Goal: Answer question/provide support

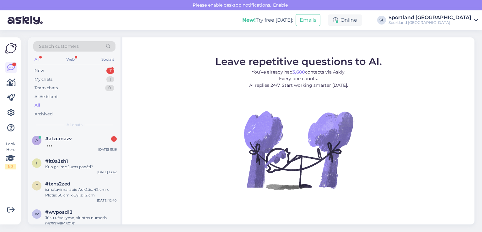
click at [65, 141] on div at bounding box center [81, 144] width 72 height 6
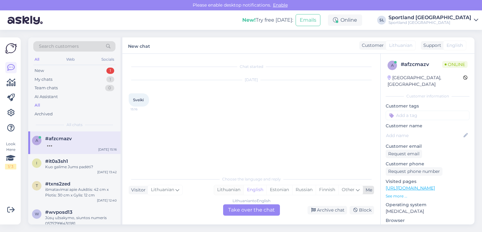
click at [230, 190] on div "Lithuanian" at bounding box center [228, 189] width 29 height 9
click at [239, 206] on div "Lithuanian to Lithuanian Take over the chat" at bounding box center [251, 209] width 57 height 11
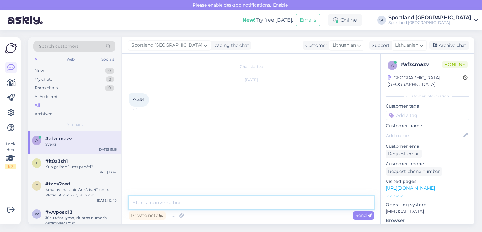
click at [222, 202] on textarea at bounding box center [251, 202] width 245 height 13
type textarea "Sveiki"
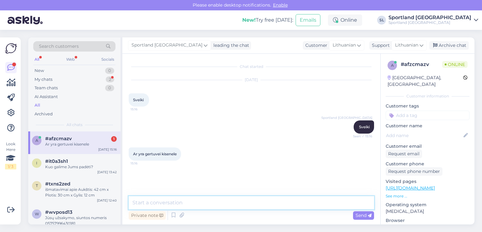
click at [220, 201] on textarea at bounding box center [251, 202] width 245 height 13
type textarea "prašome nurodykite, kuri prekė domina?"
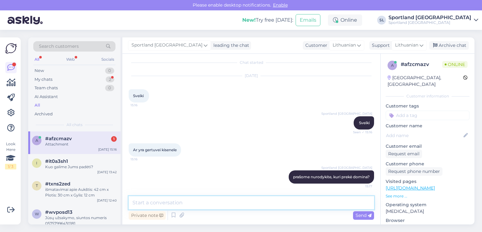
scroll to position [44, 0]
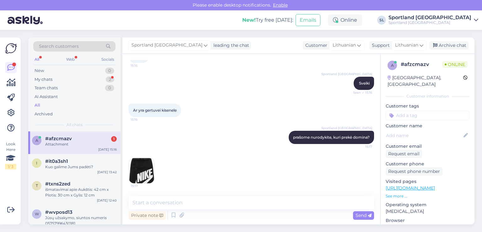
click at [139, 172] on img at bounding box center [141, 170] width 25 height 25
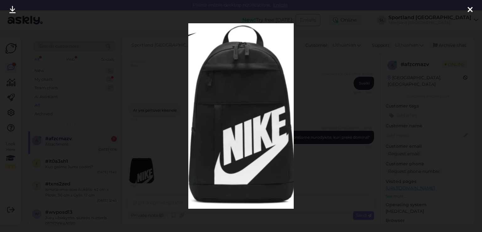
click at [467, 10] on div at bounding box center [470, 10] width 13 height 20
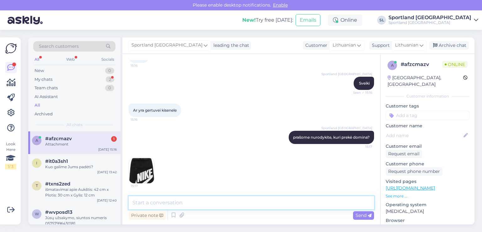
click at [195, 204] on textarea at bounding box center [251, 202] width 245 height 13
type textarea "prašome nurodykite prekės kodą ar nuorodą"
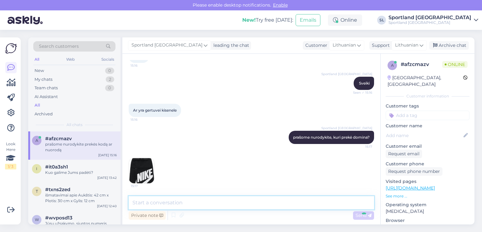
scroll to position [71, 0]
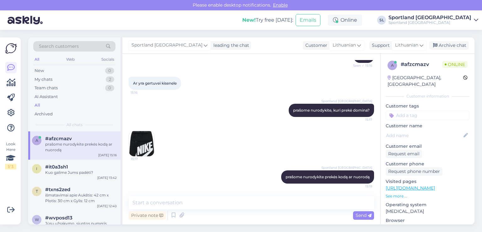
click at [140, 142] on img at bounding box center [141, 143] width 25 height 25
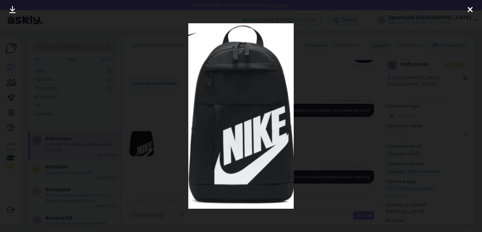
click at [10, 10] on icon at bounding box center [12, 10] width 6 height 8
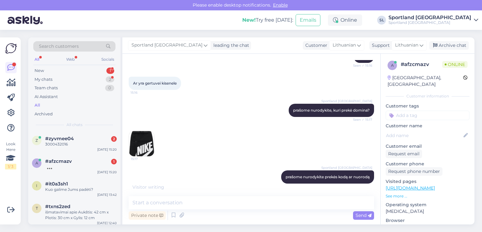
scroll to position [104, 0]
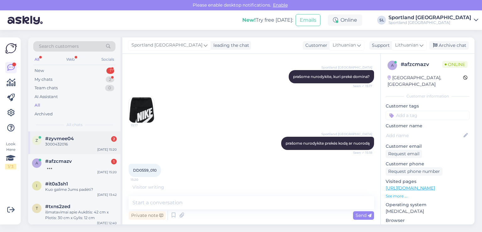
click at [73, 140] on span "#zyvmee04" at bounding box center [59, 139] width 29 height 6
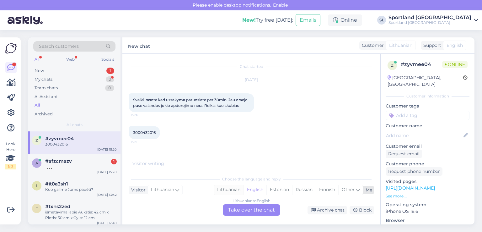
click at [233, 187] on div "Lithuanian" at bounding box center [228, 189] width 29 height 9
click at [252, 212] on div "Lithuanian to Lithuanian Take over the chat" at bounding box center [251, 209] width 57 height 11
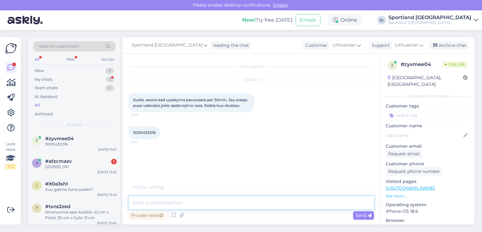
click at [236, 201] on textarea at bounding box center [251, 202] width 245 height 13
type textarea "Sveiki"
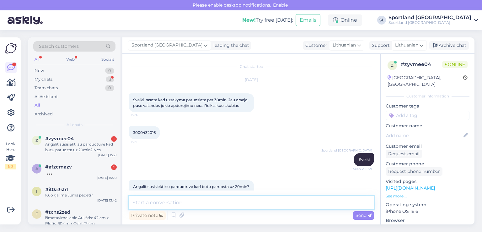
scroll to position [15, 0]
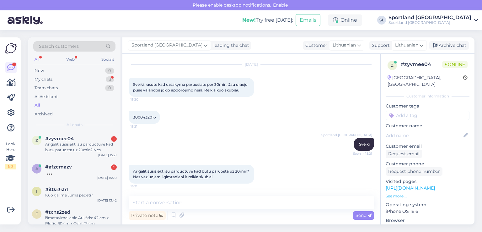
click at [145, 116] on span "3000432016" at bounding box center [144, 117] width 23 height 5
copy div "3000432016 15:21"
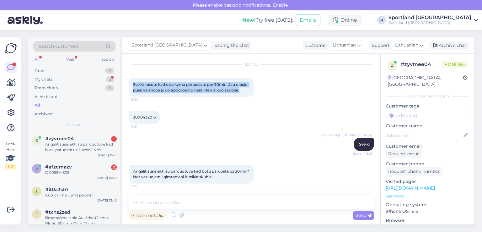
drag, startPoint x: 245, startPoint y: 91, endPoint x: 132, endPoint y: 75, distance: 114.3
click at [132, 75] on div "Aug 14 2025 Sveiki, rasote kad uzsakyma paruosiate per 30min. Jau oraejo puse v…" at bounding box center [251, 81] width 245 height 46
copy span "Sveiki, rasote kad uzsakyma paruosiate per 30min. Jau oraejo puse valandos joki…"
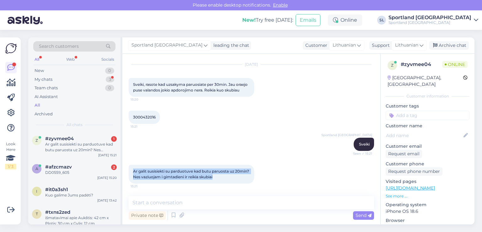
drag, startPoint x: 236, startPoint y: 176, endPoint x: 132, endPoint y: 165, distance: 104.4
click at [132, 165] on div "Ar galit susisiekti su parduotuve kad butu paruosta uz 20min? Nes vaziuojam i g…" at bounding box center [192, 173] width 126 height 19
copy span "Ar galit susisiekti su parduotuve kad butu paruosta uz 20min? Nes vaziuojam i g…"
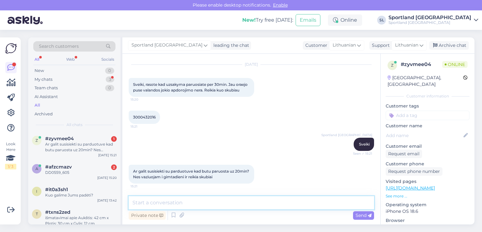
click at [247, 202] on textarea at bounding box center [251, 202] width 245 height 13
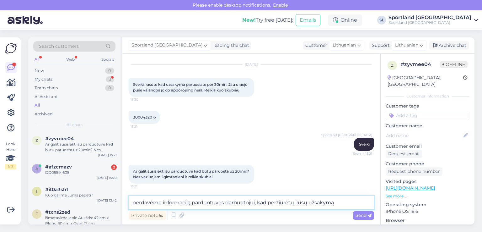
type textarea "perdavėme informaciją parduotuvės darbuotojui, kad peržiūrėtų Jūsų užsakymą"
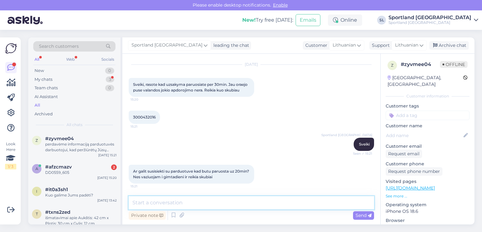
scroll to position [48, 0]
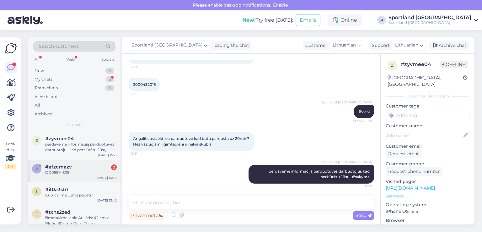
click at [67, 170] on div "DD0559_605" at bounding box center [81, 172] width 72 height 6
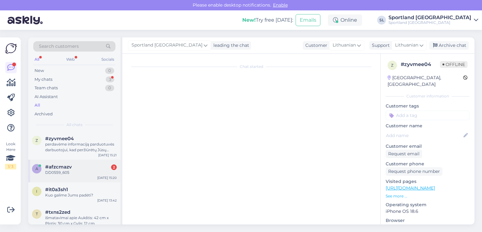
scroll to position [125, 0]
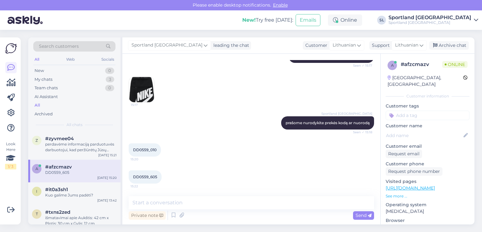
click at [148, 147] on span "DD0559_010" at bounding box center [145, 149] width 24 height 5
click at [141, 150] on span "DD0559_010" at bounding box center [145, 149] width 24 height 5
copy div "DD0559_010 15:20"
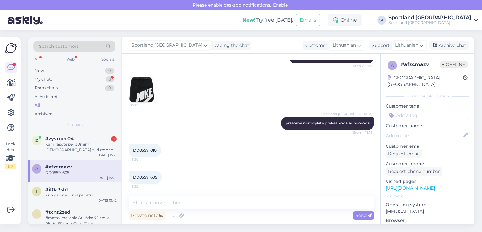
click at [140, 174] on span "DD0559_605" at bounding box center [145, 176] width 24 height 5
copy div "DD0559_605 15:22"
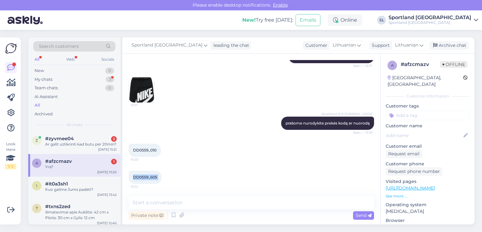
scroll to position [152, 0]
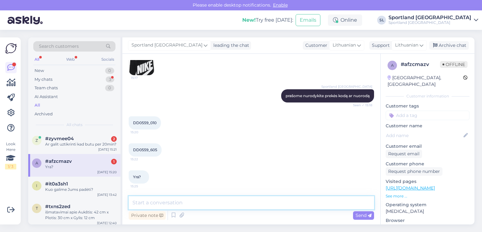
click at [186, 203] on textarea at bounding box center [251, 202] width 245 height 13
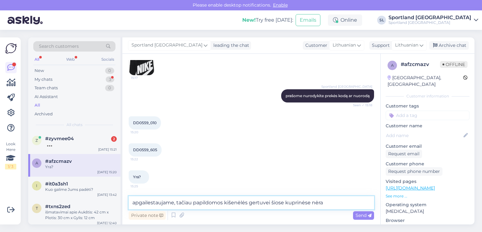
type textarea "apgailestaujame, tačiau papildomos kišenėlės gertuvei šiose kuprinėse nėra"
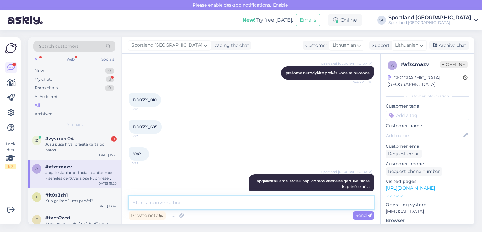
scroll to position [184, 0]
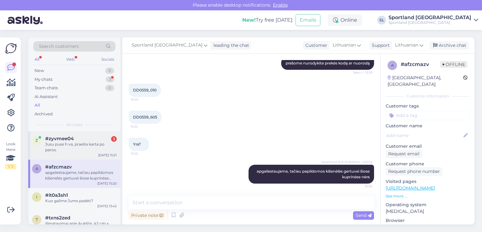
click at [66, 137] on span "#zyvmee04" at bounding box center [59, 139] width 29 height 6
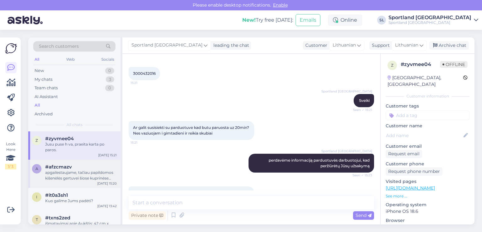
click at [80, 169] on div "apgailestaujame, tačiau papildomos kišenėlės gertuvei šiose kuprinėse nėra" at bounding box center [81, 174] width 72 height 11
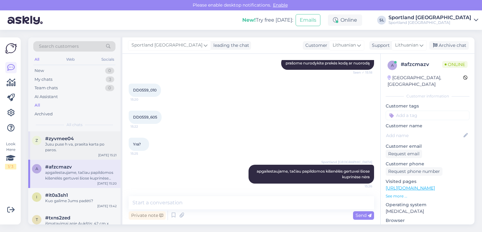
click at [76, 143] on div "Jusu puse h va, praeita karta po paros." at bounding box center [81, 146] width 72 height 11
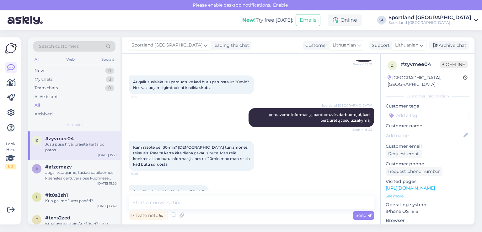
scroll to position [179, 0]
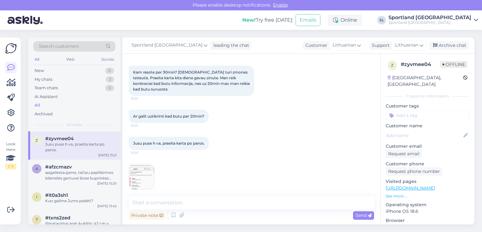
click at [133, 172] on img at bounding box center [141, 176] width 25 height 25
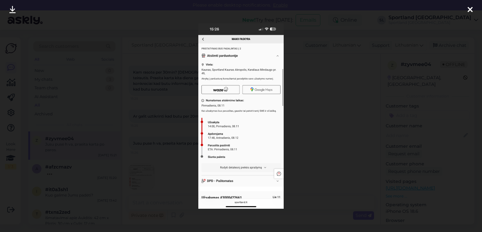
click at [469, 10] on icon at bounding box center [470, 10] width 5 height 8
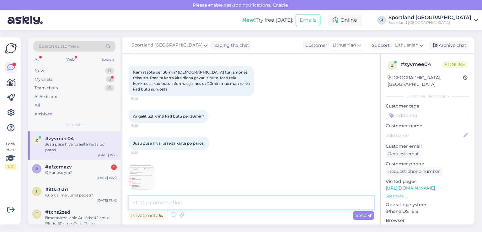
click at [211, 202] on textarea at bounding box center [251, 202] width 245 height 13
type textarea "Informacija perduota kolegoms"
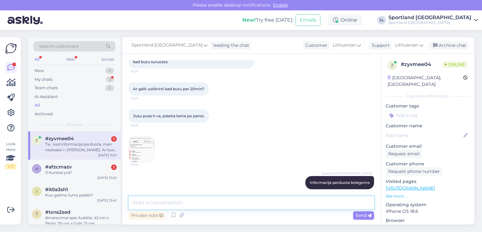
scroll to position [239, 0]
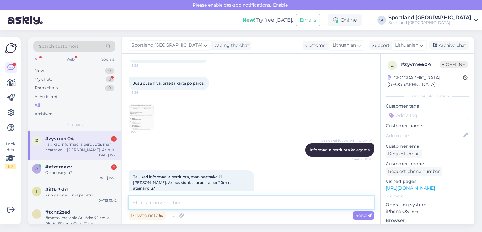
click at [285, 198] on textarea at bounding box center [251, 202] width 245 height 13
type textarea "Gavome informaciją iš kolegų, kad Jūsų užsakymas jau paruoštas."
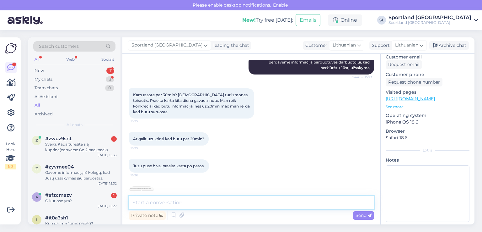
scroll to position [272, 0]
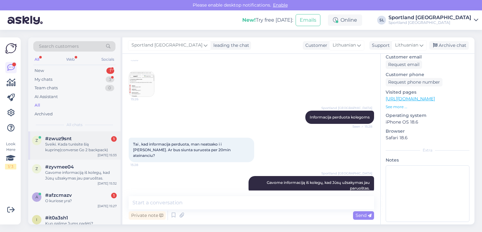
click at [74, 141] on div "Sveiki. Kada turėsite šią kuprinę(converse Go 2 backpack)" at bounding box center [81, 146] width 72 height 11
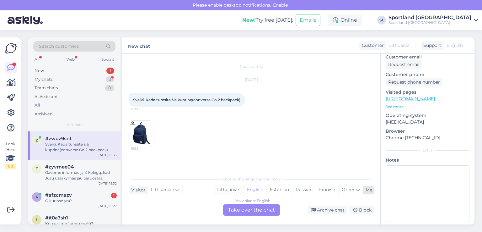
click at [227, 187] on div "Lithuanian" at bounding box center [228, 189] width 29 height 9
click at [237, 214] on div "Lithuanian to Lithuanian Take over the chat" at bounding box center [251, 209] width 57 height 11
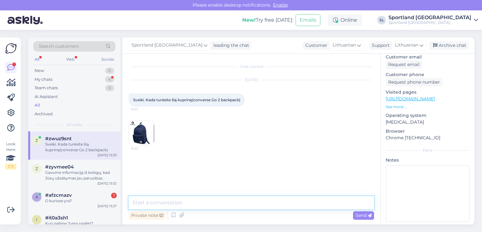
click at [202, 201] on textarea at bounding box center [251, 202] width 245 height 13
type textarea "Sveiki"
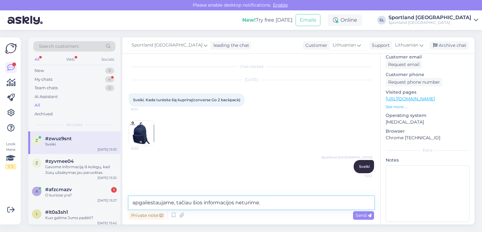
type textarea "apgailestaujame, tačiau šios informacijos neturime."
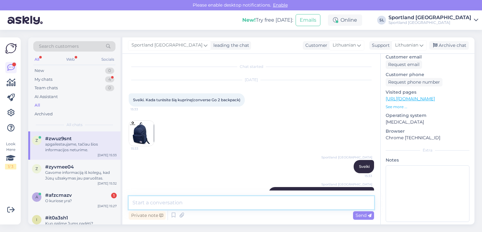
scroll to position [17, 0]
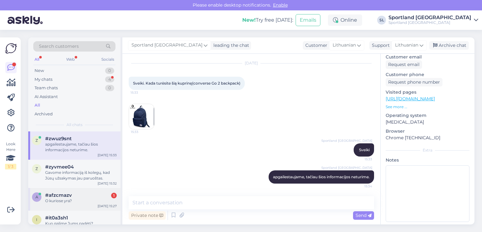
click at [73, 191] on div "a #afzcmazv 1 O kuriose yra? Aug 14 15:27" at bounding box center [74, 199] width 92 height 23
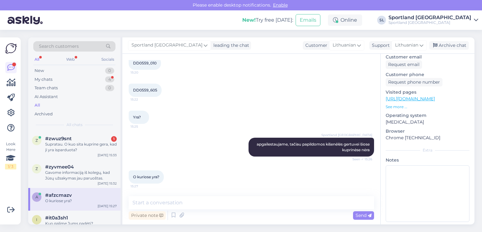
scroll to position [211, 0]
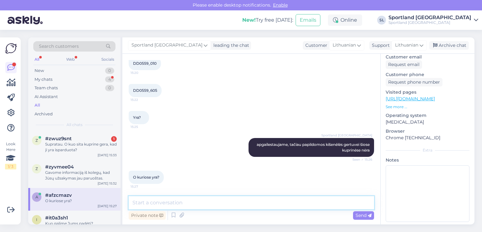
click at [181, 205] on textarea at bounding box center [251, 202] width 245 height 13
paste textarea "[URL][DOMAIN_NAME]"
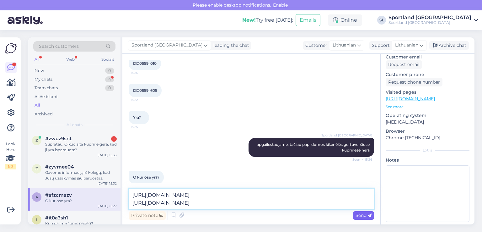
type textarea "https://sportland.lt/product/nike_utility_power_backpack___33l_fn4120_010 https…"
click at [358, 211] on div "Send" at bounding box center [363, 215] width 21 height 8
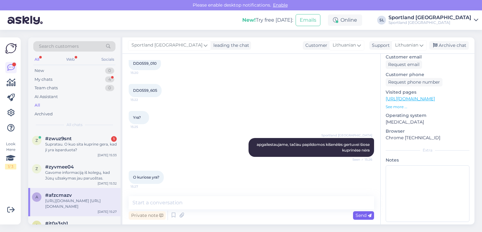
scroll to position [255, 0]
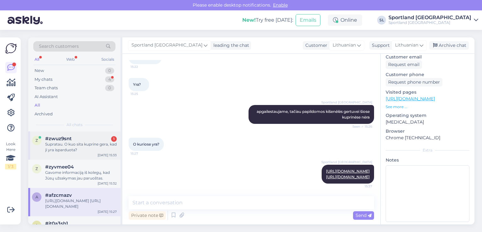
click at [93, 142] on div "Supratau. O kuo sita kuprine gera, kad ji yra isparduota?" at bounding box center [81, 146] width 72 height 11
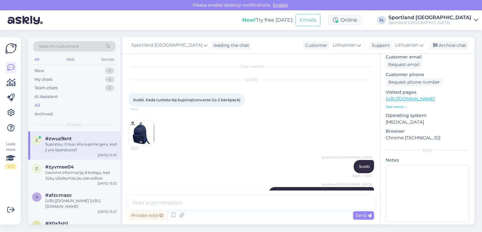
scroll to position [13, 0]
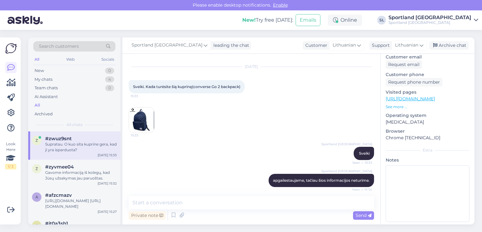
click at [151, 117] on img at bounding box center [141, 119] width 25 height 25
click at [88, 193] on div "#afzcmazv" at bounding box center [81, 195] width 72 height 6
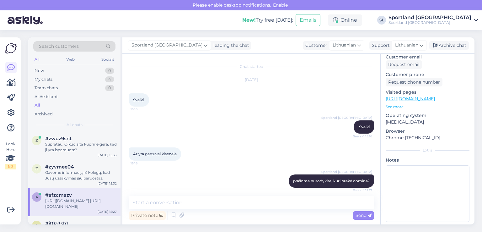
scroll to position [255, 0]
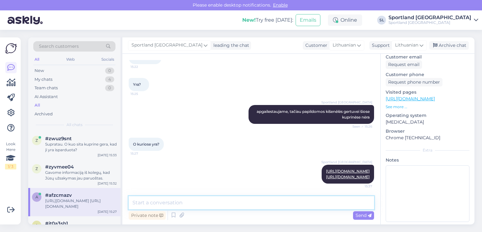
click at [228, 207] on textarea at bounding box center [251, 202] width 245 height 13
paste textarea "[URL][DOMAIN_NAME]"
type textarea "[URL][DOMAIN_NAME]"
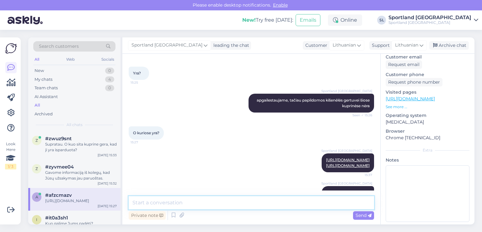
scroll to position [288, 0]
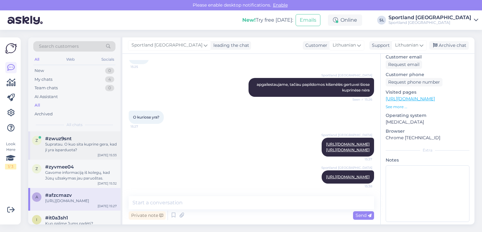
click at [72, 146] on div "Supratau. O kuo sita kuprine gera, kad ji yra isparduota?" at bounding box center [81, 146] width 72 height 11
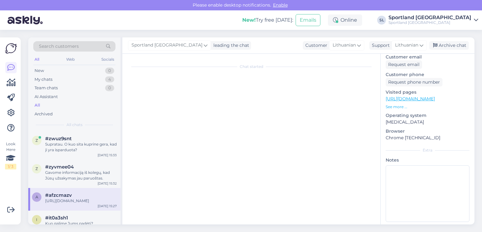
scroll to position [13, 0]
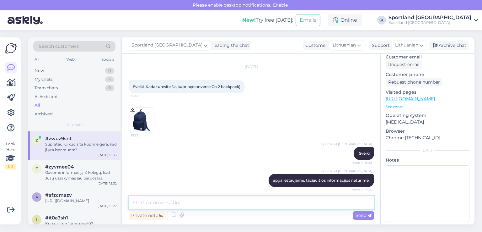
click at [233, 204] on textarea at bounding box center [251, 202] width 245 height 13
paste textarea "https://sportland.lt/searchresults?q=CONVERSE%20GO%202%20BACKPACK"
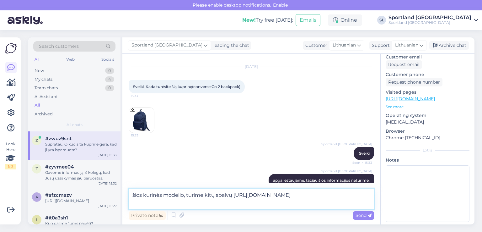
click at [232, 194] on textarea "šios kurinės modelio, turime kitų spalvų https://sportland.lt/searchresults?q=C…" at bounding box center [251, 198] width 245 height 21
click at [230, 195] on textarea "šios kurinės modelio, turime kitų spalvų: https://sportland.lt/searchresults?q=…" at bounding box center [251, 198] width 245 height 21
type textarea "šios kurinės modelio, turime kitų spalvų: https://sportland.lt/searchresults?q=…"
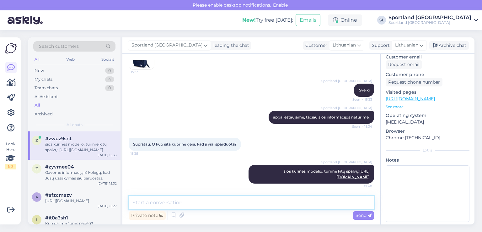
scroll to position [82, 0]
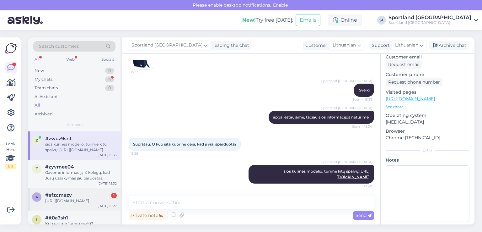
click at [83, 191] on div "a #afzcmazv 1 https://sportland.lt/product/nike_elemental_backpack_21l_dd0559_6…" at bounding box center [74, 199] width 92 height 23
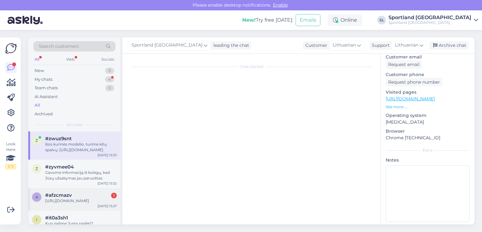
scroll to position [314, 0]
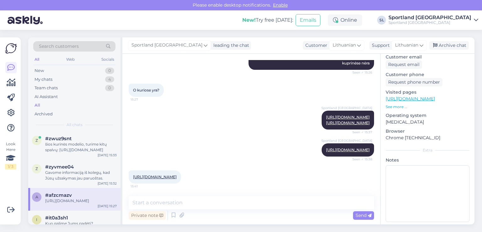
click at [181, 180] on div "https://sportland.lt/product/nike_elemental_backpack_21l_dd0559_605?accessories…" at bounding box center [155, 176] width 52 height 13
click at [181, 171] on div "https://sportland.lt/product/nike_elemental_backpack_21l_dd0559_605?accessories…" at bounding box center [155, 176] width 52 height 13
click at [177, 176] on link "[URL][DOMAIN_NAME]" at bounding box center [155, 176] width 44 height 5
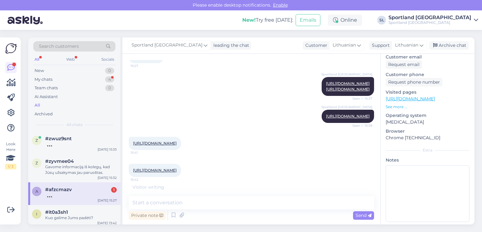
scroll to position [353, 0]
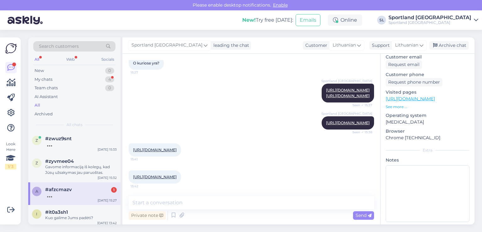
click at [177, 174] on link "[URL][DOMAIN_NAME]" at bounding box center [155, 176] width 44 height 5
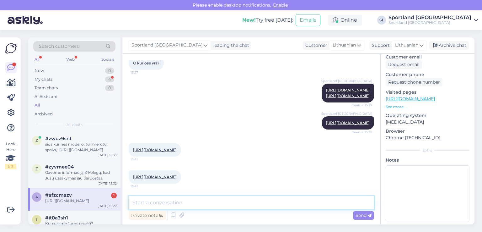
click at [216, 202] on textarea at bounding box center [251, 202] width 245 height 13
type textarea "š"
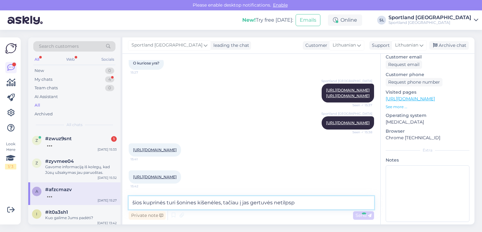
type textarea "šios kuprinės turi šonines kišenėles, tačiau į jas gertuvės netilpspa"
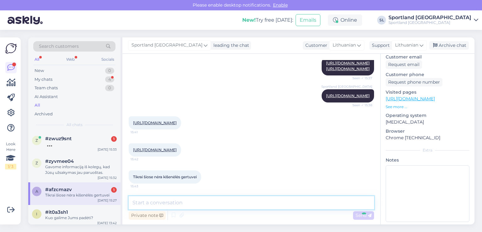
scroll to position [413, 0]
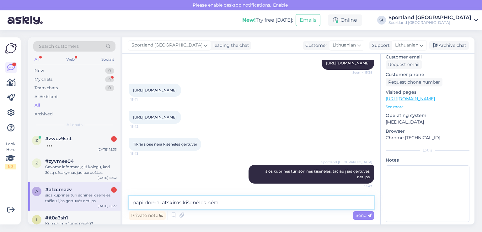
type textarea "papildomai atskiros kišenėlės nėra"
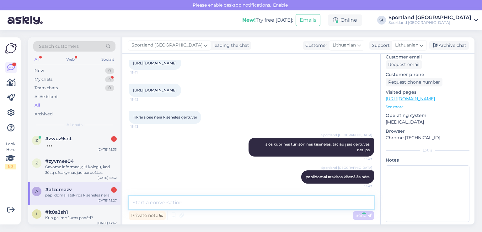
scroll to position [440, 0]
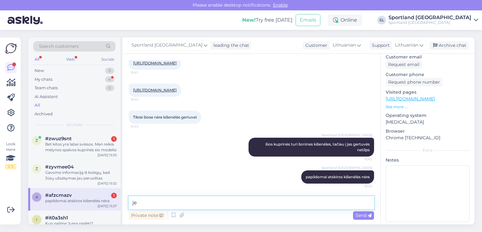
type textarea "j"
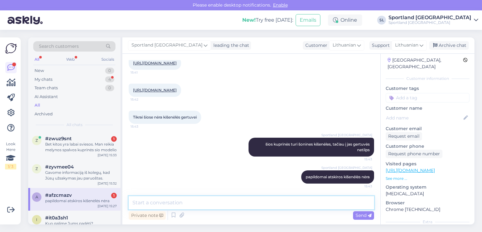
scroll to position [0, 0]
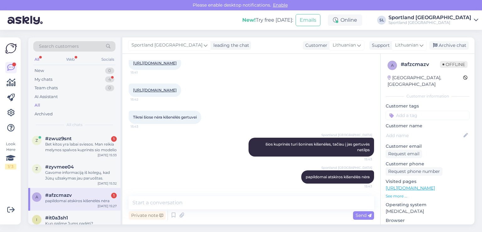
click at [77, 201] on div "papildomai atskiros kišenėlės nėra" at bounding box center [81, 201] width 72 height 6
click at [79, 166] on div "#zyvmee04" at bounding box center [81, 167] width 72 height 6
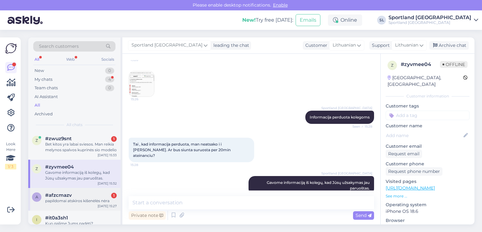
click at [88, 195] on div "#afzcmazv 1" at bounding box center [81, 195] width 72 height 6
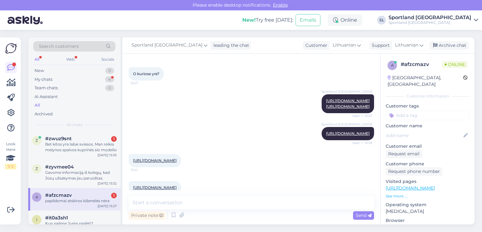
scroll to position [439, 0]
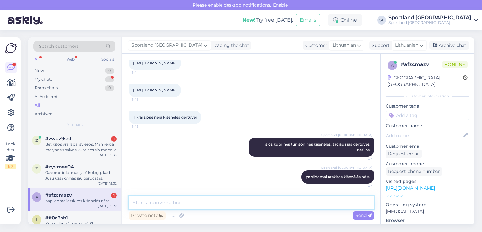
click at [198, 204] on textarea at bounding box center [251, 202] width 245 height 13
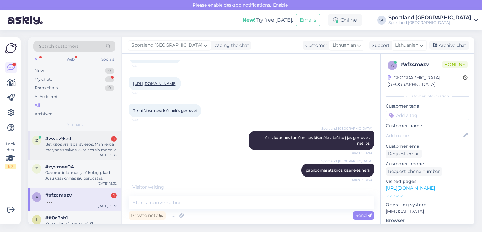
click at [72, 136] on div "#zwuz9snt 1" at bounding box center [81, 139] width 72 height 6
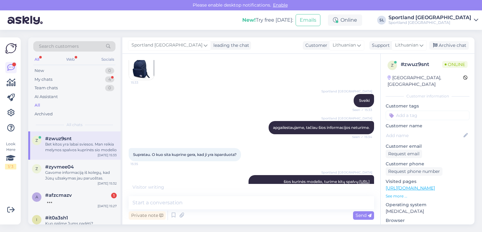
scroll to position [121, 0]
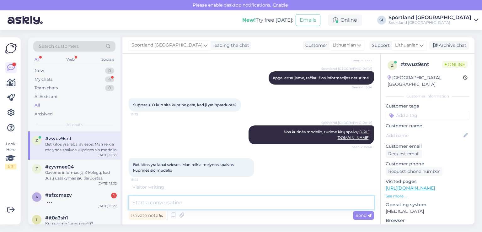
click at [219, 205] on textarea at bounding box center [251, 202] width 245 height 13
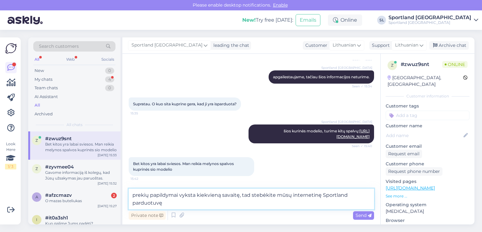
click at [251, 192] on textarea "prekių papildymai vyksta kiekvieną savaitę, tad stebėkite mūsų internetinę Spor…" at bounding box center [251, 198] width 245 height 21
click at [295, 195] on textarea "prekių papildymai vyksta kiekvieną savaitę, tad siūlome stebėkite mūsų internet…" at bounding box center [251, 198] width 245 height 21
type textarea "prekių papildymai vyksta kiekvieną savaitę, tad siūlome stebėti mūsų internetin…"
click at [368, 217] on icon at bounding box center [370, 215] width 4 height 4
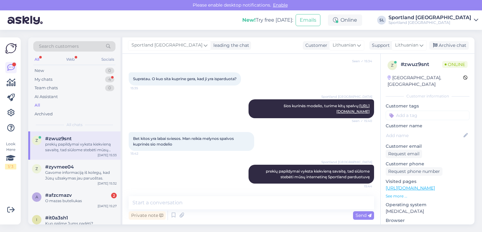
scroll to position [147, 0]
click at [74, 201] on div "O mazas buteliukas" at bounding box center [81, 201] width 72 height 6
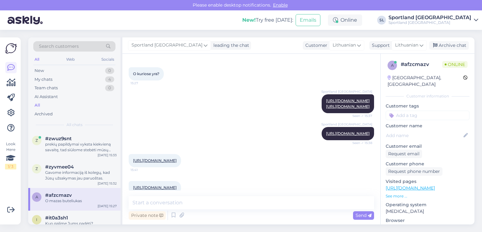
click at [177, 163] on link "[URL][DOMAIN_NAME]" at bounding box center [155, 160] width 44 height 5
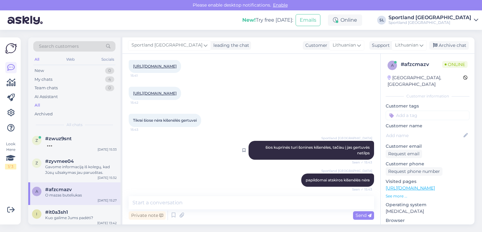
scroll to position [467, 0]
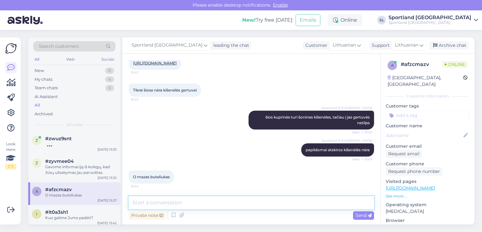
click at [226, 197] on textarea at bounding box center [251, 202] width 245 height 13
click at [174, 200] on textarea "deja, šio s" at bounding box center [251, 202] width 245 height 13
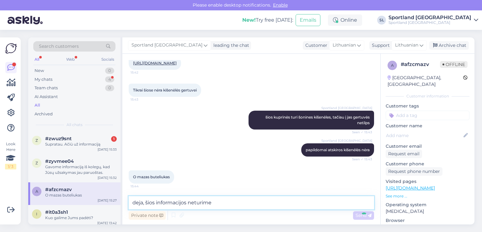
type textarea "deja, šios informacijos neturime j"
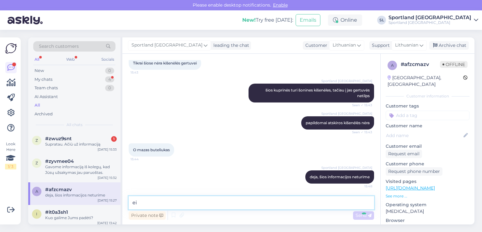
scroll to position [494, 0]
type textarea "e"
type textarea "jeigu atliksite užsakymą ir prekė netiks, galėsite grąžinti"
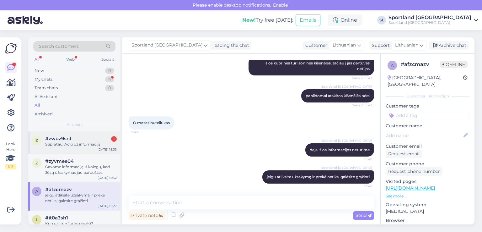
click at [81, 146] on div "Supratau. Ačiū už informaciją" at bounding box center [81, 144] width 72 height 6
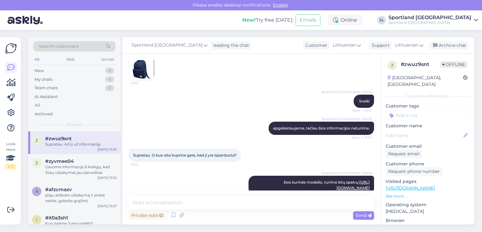
scroll to position [174, 0]
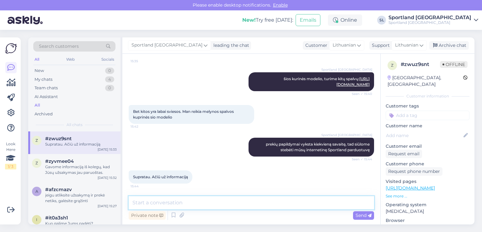
click at [222, 202] on textarea at bounding box center [251, 202] width 245 height 13
type textarea "Geros Jums dienos :)"
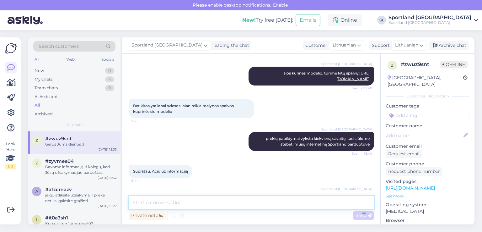
scroll to position [201, 0]
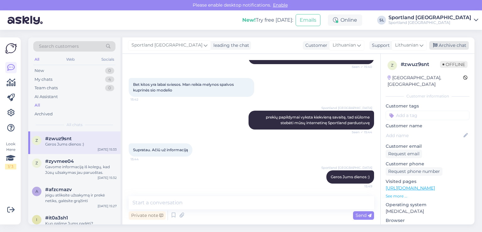
click at [445, 46] on div "Archive chat" at bounding box center [449, 45] width 40 height 8
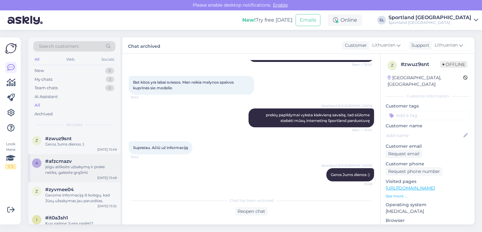
click at [82, 169] on div "jeigu atliksite užsakymą ir prekė netiks, galėsite grąžinti" at bounding box center [81, 169] width 72 height 11
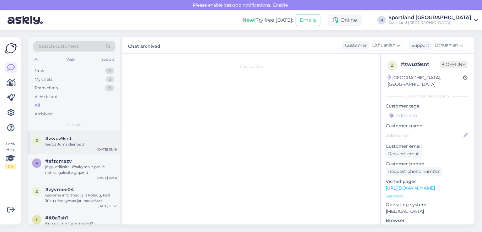
scroll to position [521, 0]
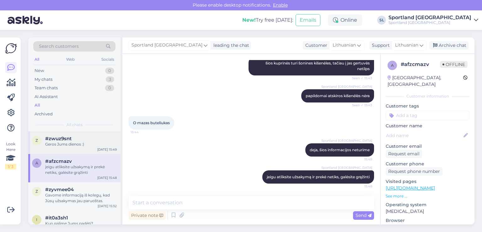
click at [73, 145] on div "Geros Jums dienos :)" at bounding box center [81, 144] width 72 height 6
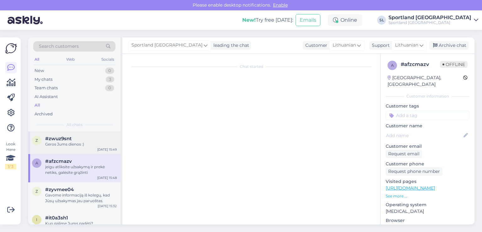
scroll to position [203, 0]
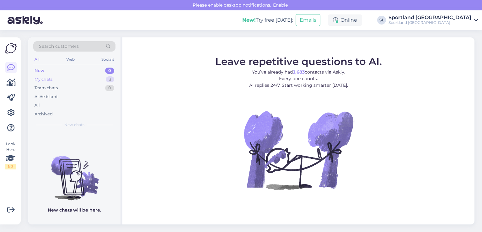
click at [45, 77] on div "My chats" at bounding box center [44, 79] width 18 height 6
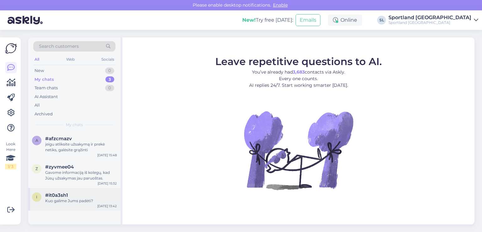
click at [79, 192] on div "#it0a3sh1" at bounding box center [81, 195] width 72 height 6
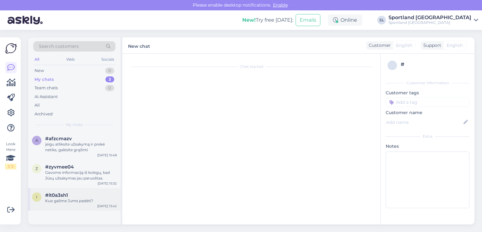
scroll to position [242, 0]
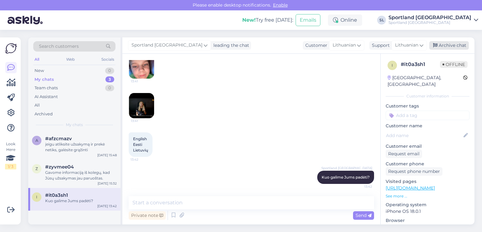
click at [443, 41] on div "Archive chat" at bounding box center [449, 45] width 40 height 8
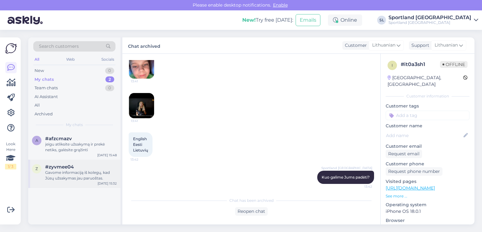
click at [51, 178] on div "Gavome informaciją iš kolegų, kad Jūsų užsakymas jau paruoštas." at bounding box center [81, 174] width 72 height 11
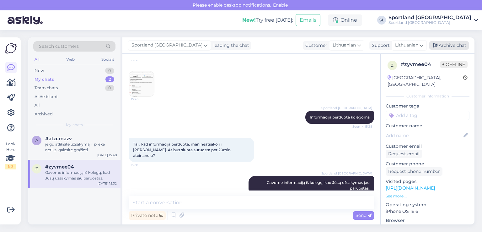
click at [448, 45] on div "Archive chat" at bounding box center [449, 45] width 40 height 8
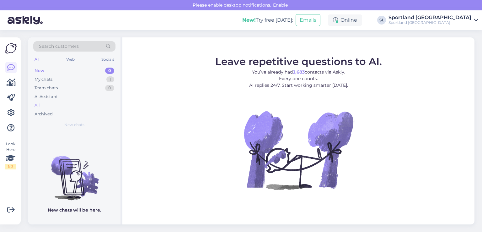
click at [40, 103] on div "All" at bounding box center [74, 105] width 82 height 9
click at [43, 103] on div "All" at bounding box center [74, 105] width 82 height 9
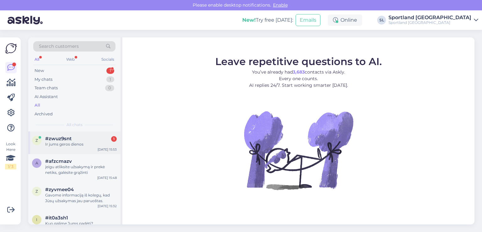
click at [80, 143] on div "Ir jums geros dienos" at bounding box center [81, 144] width 72 height 6
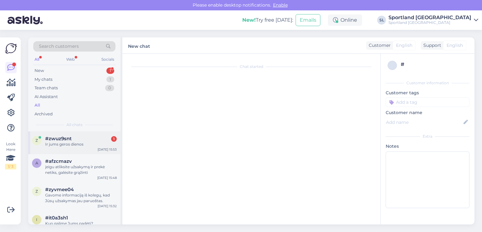
scroll to position [251, 0]
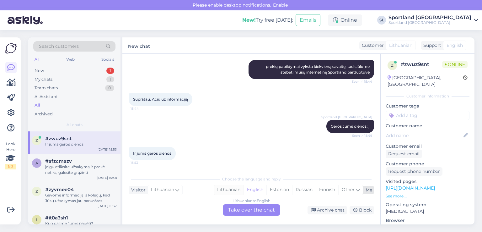
click at [228, 186] on div "Lithuanian" at bounding box center [228, 189] width 29 height 9
click at [248, 210] on div "Lithuanian to Lithuanian Take over the chat" at bounding box center [251, 209] width 57 height 11
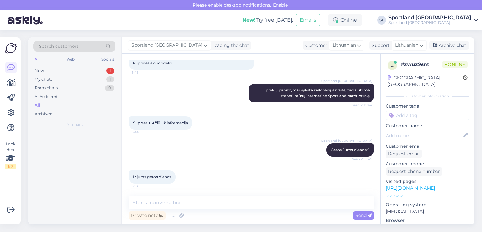
scroll to position [228, 0]
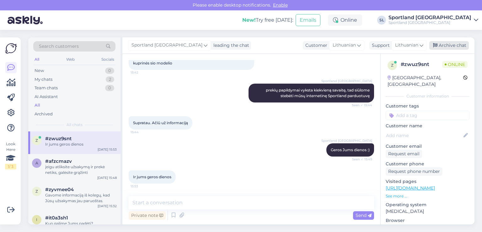
click at [453, 45] on div "Archive chat" at bounding box center [449, 45] width 40 height 8
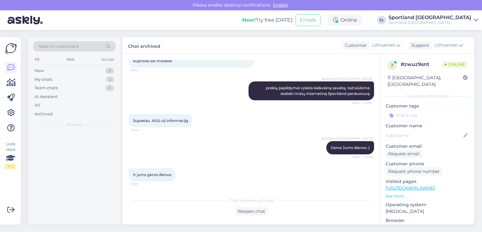
scroll to position [230, 0]
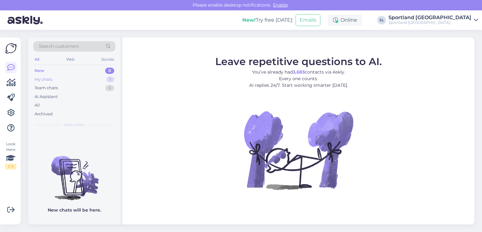
click at [107, 78] on div "1" at bounding box center [110, 79] width 8 height 6
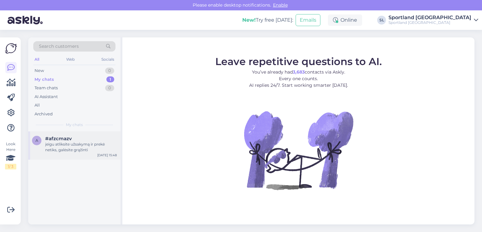
click at [53, 140] on span "#afzcmazv" at bounding box center [58, 139] width 27 height 6
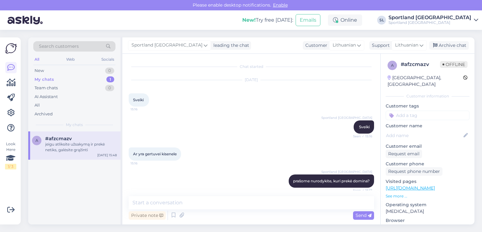
scroll to position [521, 0]
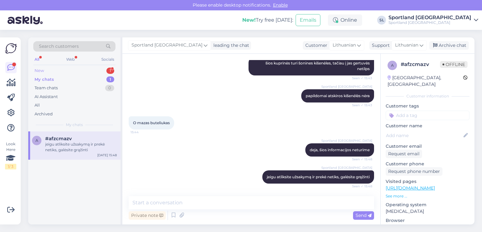
click at [58, 72] on div "New 1" at bounding box center [74, 70] width 82 height 9
click at [77, 153] on div "o #olchvmvy 1 Sveiki, norėjau pasiteirauti dėl pastarojo (Užsakymas #3000427341…" at bounding box center [74, 145] width 92 height 28
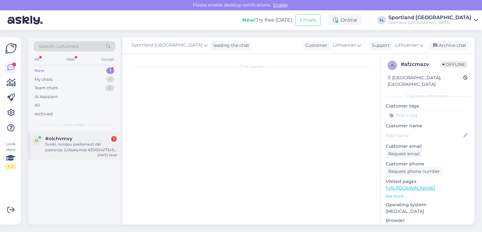
scroll to position [13, 0]
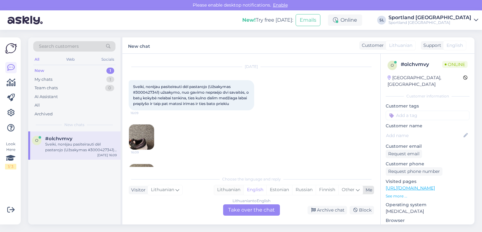
click at [227, 188] on div "Lithuanian" at bounding box center [228, 189] width 29 height 9
click at [240, 209] on div "Lithuanian to Lithuanian Take over the chat" at bounding box center [251, 209] width 57 height 11
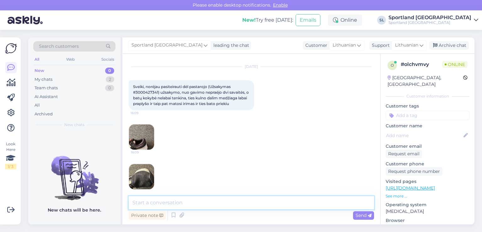
click at [229, 207] on textarea at bounding box center [251, 202] width 245 height 13
type textarea "Sveiki"
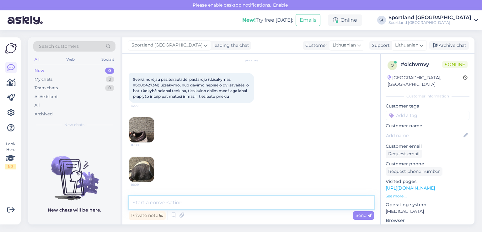
scroll to position [31, 0]
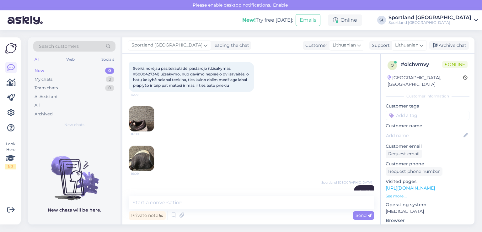
click at [141, 116] on img at bounding box center [141, 118] width 25 height 25
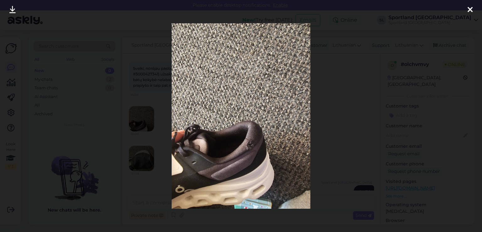
click at [470, 9] on icon at bounding box center [470, 10] width 5 height 8
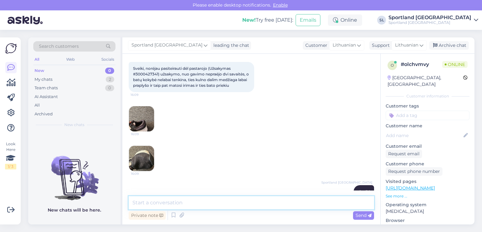
click at [221, 206] on textarea at bounding box center [251, 202] width 245 height 13
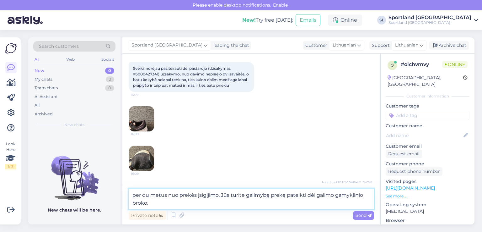
type textarea "per du metus nuo prekės įsigijimo, Jūs turite galimybę prekę pateikti dėl galim…"
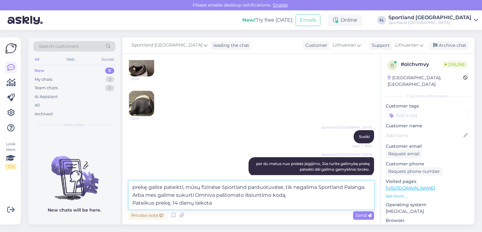
scroll to position [127, 0]
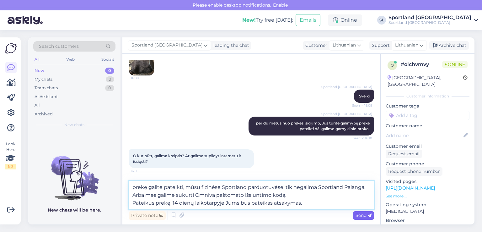
type textarea "prekę galite pateikti, mūsų fizinėse Sportland parduotuvėse, tik negalima Sport…"
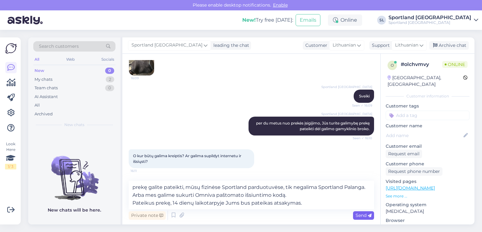
click at [363, 211] on div "Send" at bounding box center [363, 215] width 21 height 8
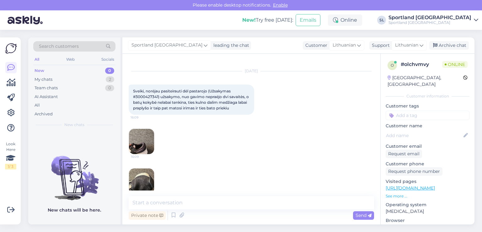
scroll to position [0, 0]
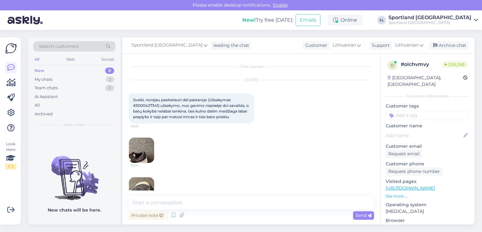
click at [148, 104] on span "Sveiki, norėjau pasiteirauti dėl pastarojo (Užsakymas #3000427341) užsakymo, nu…" at bounding box center [191, 108] width 117 height 22
copy span "3000427341"
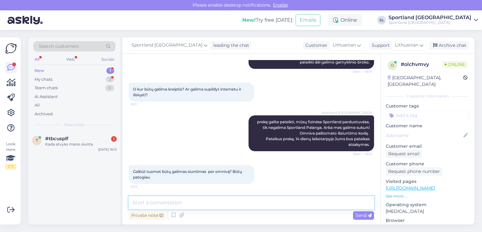
click at [232, 203] on textarea at bounding box center [251, 202] width 245 height 13
paste textarea "[EMAIL_ADDRESS][DOMAIN_NAME]"
type textarea "Sukursime Omniva paštomato išsiuntimo kodą ir atsiųsime el. paštu [EMAIL_ADDRES…"
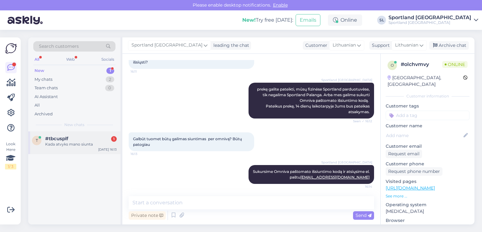
click at [84, 141] on div "#tbcusplf 1" at bounding box center [81, 139] width 72 height 6
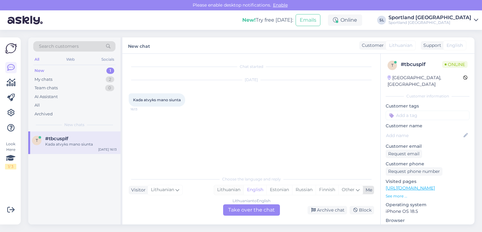
click at [233, 187] on div "Lithuanian" at bounding box center [228, 189] width 29 height 9
click at [250, 210] on div "Lithuanian to Lithuanian Take over the chat" at bounding box center [251, 209] width 57 height 11
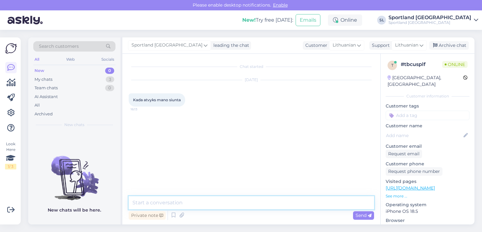
click at [221, 206] on textarea at bounding box center [251, 202] width 245 height 13
type textarea "Sveiki"
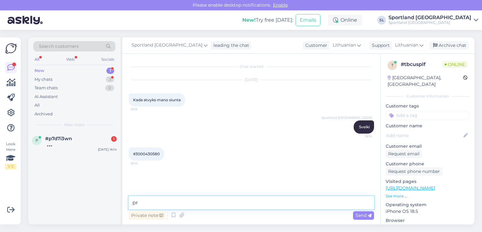
type textarea "p"
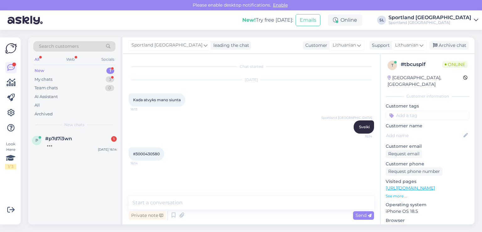
click at [158, 153] on span "#3000430580" at bounding box center [146, 153] width 27 height 5
copy div "3000430580 16:14"
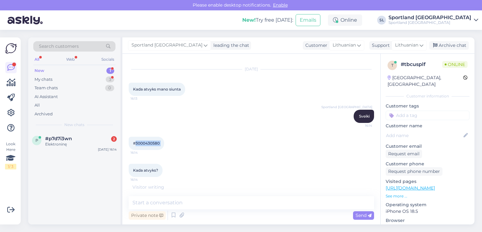
scroll to position [4, 0]
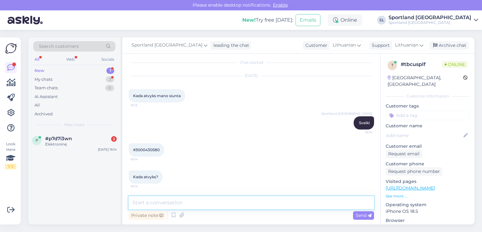
click at [194, 199] on textarea at bounding box center [251, 202] width 245 height 13
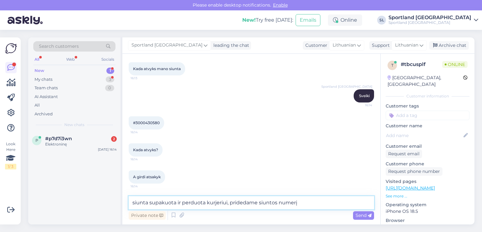
paste textarea "05757996430181"
type textarea "siunta supakuota ir perduota kurjeriui, pridedame siuntos numerį 05757996430181"
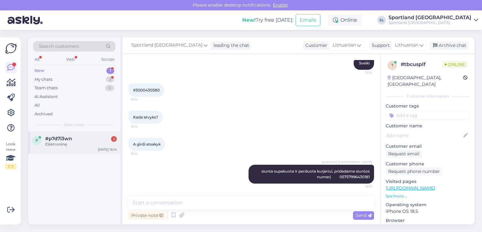
click at [68, 137] on span "#p7d7i3wn" at bounding box center [58, 139] width 27 height 6
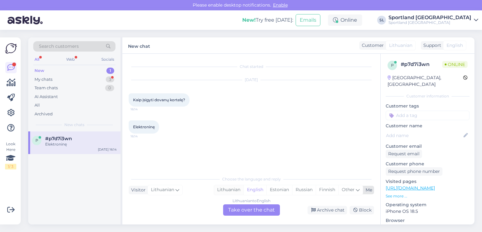
click at [228, 190] on div "Lithuanian" at bounding box center [228, 189] width 29 height 9
click at [242, 209] on div "Lithuanian to Lithuanian Take over the chat" at bounding box center [251, 209] width 57 height 11
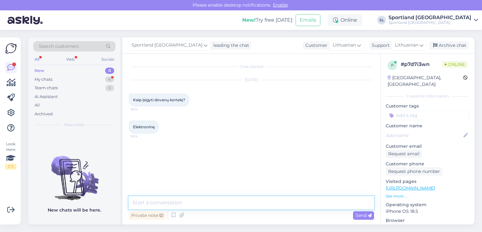
click at [222, 198] on textarea at bounding box center [251, 202] width 245 height 13
type textarea "Sveiki"
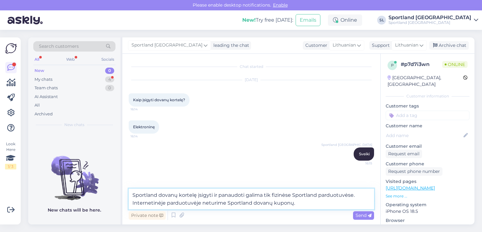
type textarea "Sportland dovanų kortelę įsigyti ir panaudoti galima tik fizinėse Sportland par…"
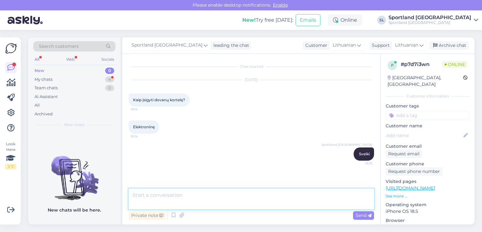
scroll to position [15, 0]
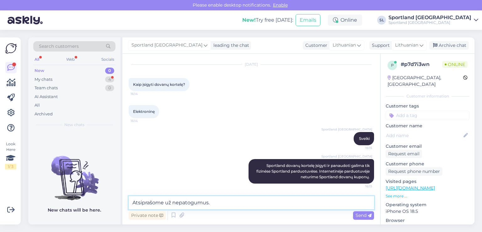
type textarea "Atsiprašome už nepatogumus."
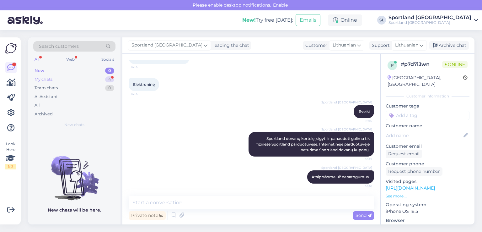
click at [48, 79] on div "My chats" at bounding box center [44, 79] width 18 height 6
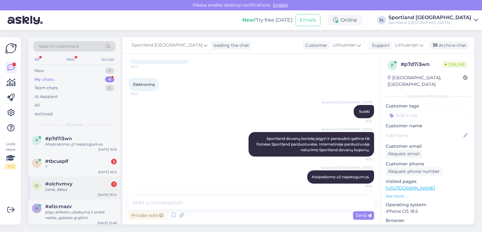
click at [77, 192] on div "o #olchvmvy 1 Gerai, dėkui [DATE] 16:14" at bounding box center [74, 187] width 92 height 23
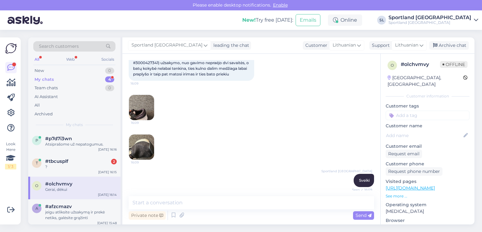
scroll to position [253, 0]
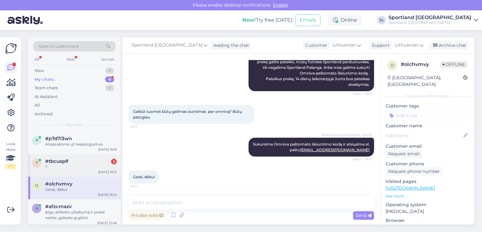
click at [65, 154] on div "t #tbcusplf 2 ? [DATE] 16:15" at bounding box center [74, 165] width 92 height 23
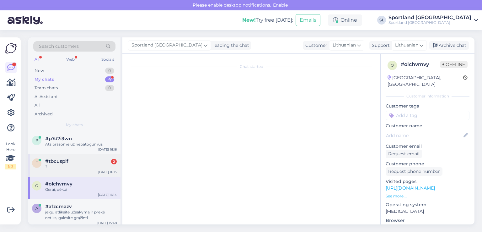
scroll to position [118, 0]
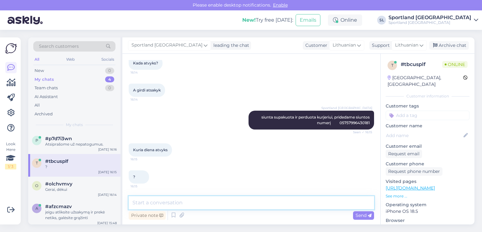
click at [216, 203] on textarea at bounding box center [251, 202] width 245 height 13
type textarea "Galimai siunta bus pristatyta artimiausią darbo dieną."
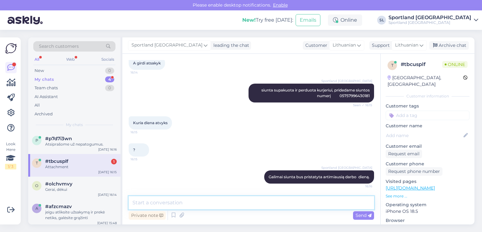
scroll to position [172, 0]
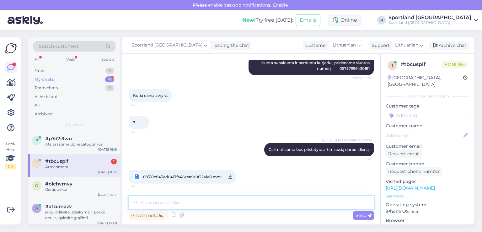
click at [241, 201] on textarea at bounding box center [251, 202] width 245 height 13
type textarea "arba šeštadienį"
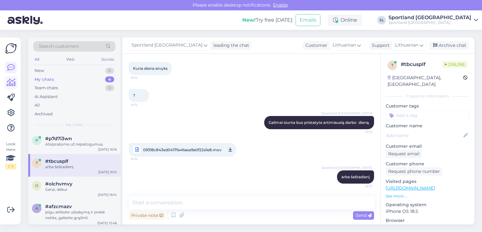
click at [9, 79] on icon at bounding box center [11, 83] width 9 height 8
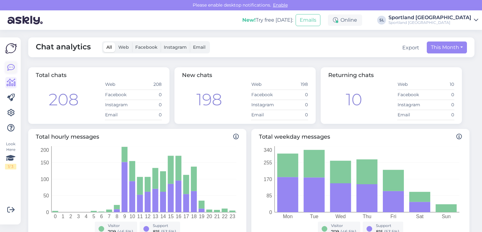
click at [14, 67] on icon at bounding box center [11, 68] width 8 height 8
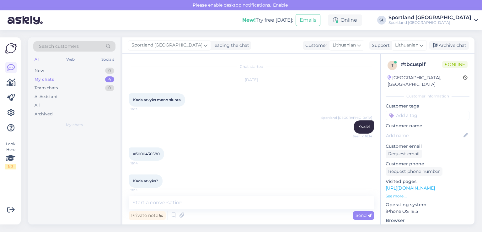
scroll to position [199, 0]
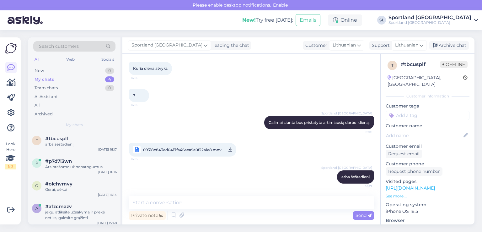
click at [212, 170] on div "Sportland [GEOGRAPHIC_DATA] arba šeštadienį 16:17" at bounding box center [251, 176] width 245 height 27
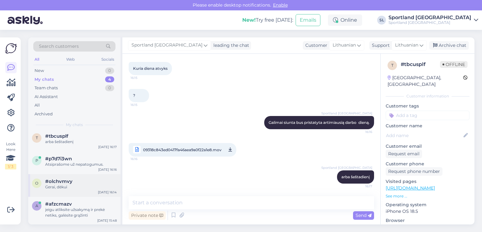
scroll to position [3, 0]
click at [72, 185] on div "Gerai, dėkui" at bounding box center [81, 187] width 72 height 6
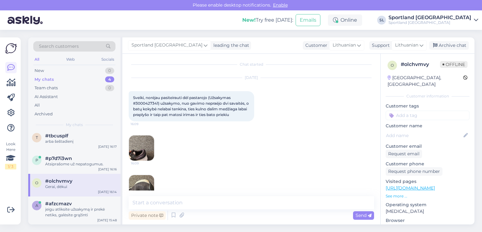
scroll to position [0, 0]
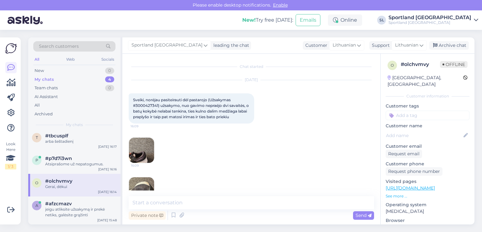
click at [147, 105] on span "Sveiki, norėjau pasiteirauti dėl pastarojo (Užsakymas #3000427341) užsakymo, nu…" at bounding box center [191, 108] width 117 height 22
copy span "3000427341"
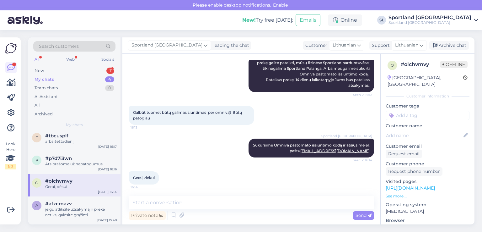
scroll to position [253, 0]
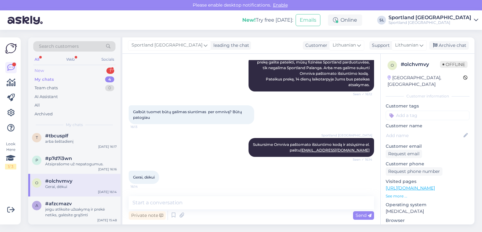
click at [49, 71] on div "New 1" at bounding box center [74, 70] width 82 height 9
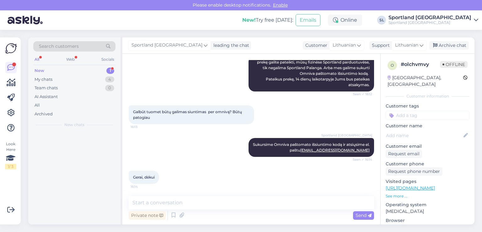
scroll to position [0, 0]
click at [84, 141] on div "[URL][DOMAIN_NAME]" at bounding box center [81, 144] width 72 height 6
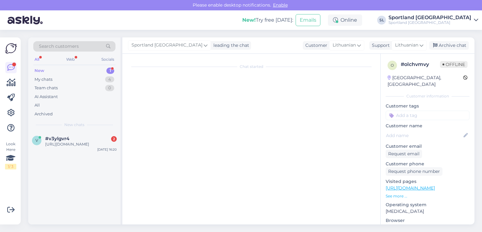
scroll to position [427, 0]
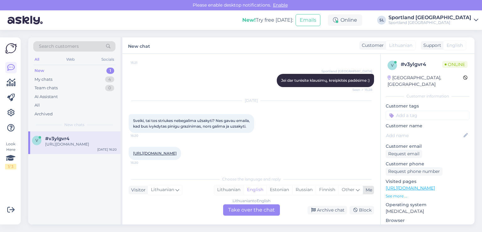
click at [224, 192] on div "Lithuanian" at bounding box center [228, 189] width 29 height 9
click at [252, 210] on div "Lithuanian to Lithuanian Take over the chat" at bounding box center [251, 209] width 57 height 11
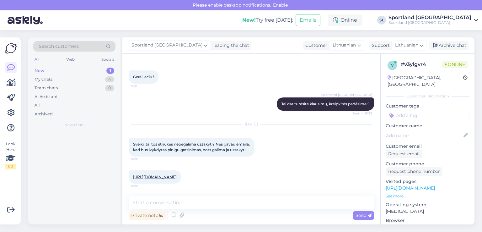
scroll to position [403, 0]
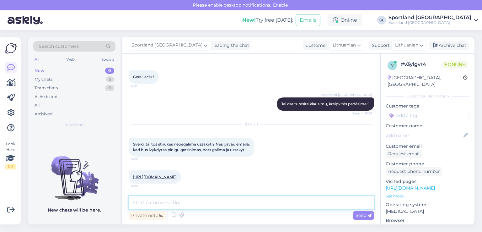
click at [233, 203] on textarea at bounding box center [251, 202] width 245 height 13
type textarea "Sveiki"
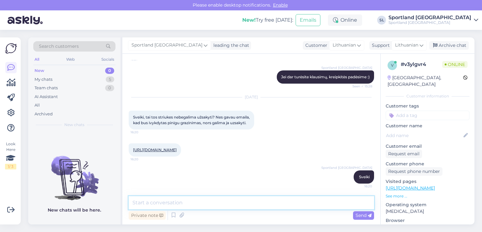
scroll to position [430, 0]
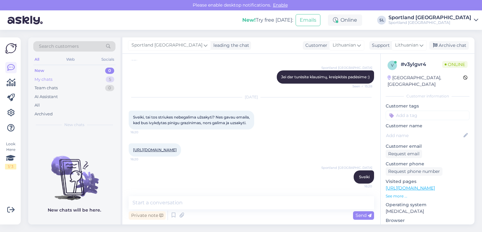
click at [47, 80] on div "My chats" at bounding box center [44, 79] width 18 height 6
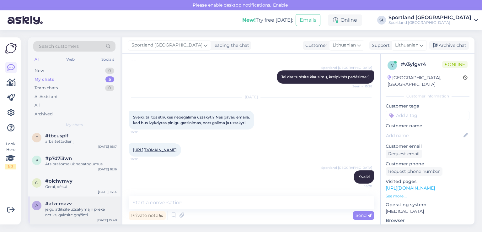
scroll to position [0, 0]
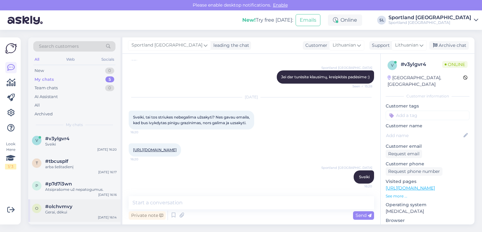
click at [82, 207] on div "#olchvmvy" at bounding box center [81, 206] width 72 height 6
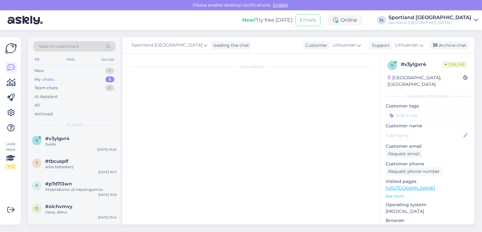
scroll to position [253, 0]
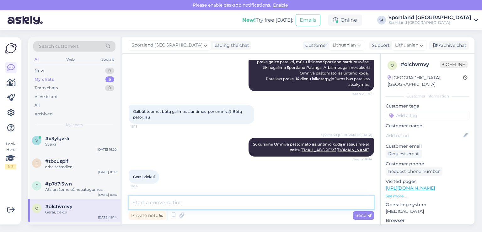
click at [196, 202] on textarea at bounding box center [251, 202] width 245 height 13
type textarea "Išsiuntėme Jums el. laišką."
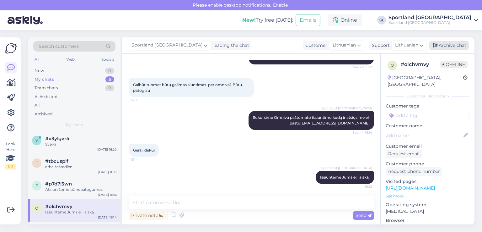
click at [452, 41] on div "Archive chat" at bounding box center [449, 45] width 40 height 8
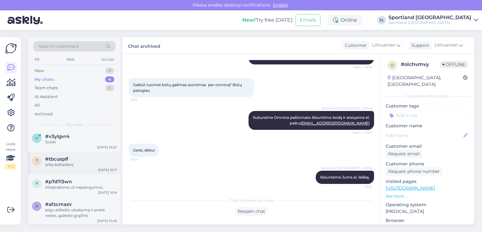
scroll to position [3, 0]
click at [97, 203] on div "#afzcmazv" at bounding box center [81, 204] width 72 height 6
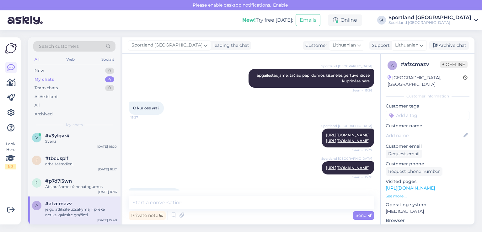
scroll to position [521, 0]
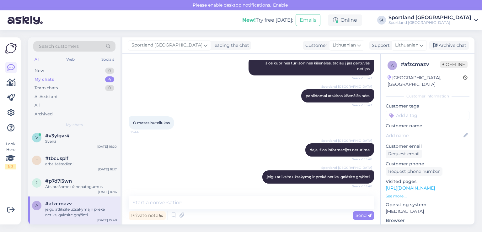
click at [459, 40] on div "Sportland Lithuania leading the chat Customer Lithuanian Support Lithuanian Arc…" at bounding box center [298, 45] width 352 height 16
click at [462, 44] on div "Archive chat" at bounding box center [449, 45] width 40 height 8
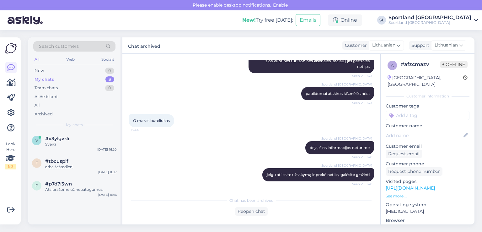
scroll to position [0, 0]
click at [53, 181] on span "#p7d7i3wn" at bounding box center [58, 184] width 27 height 6
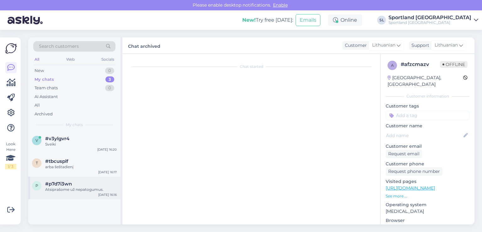
scroll to position [43, 0]
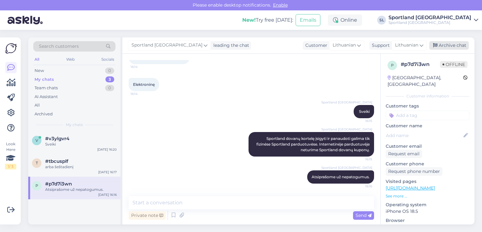
click at [458, 41] on div "Archive chat" at bounding box center [449, 45] width 40 height 8
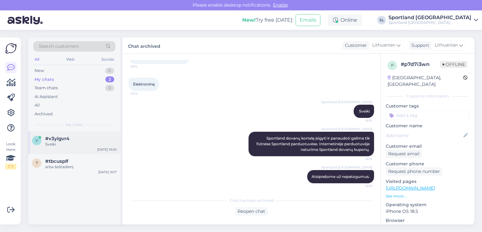
click at [97, 140] on div "#v3ylgvr4" at bounding box center [81, 139] width 72 height 6
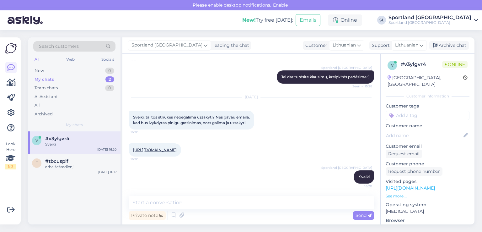
click at [177, 147] on link "[URL][DOMAIN_NAME]" at bounding box center [155, 149] width 44 height 5
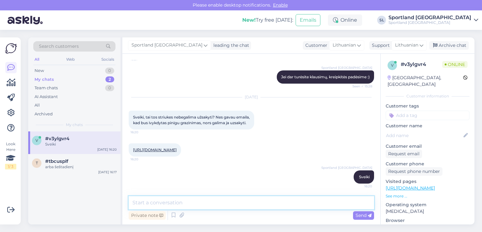
click at [247, 206] on textarea at bounding box center [251, 202] width 245 height 13
type textarea "apgailestaujame, tačiau šios prekės fiziškai nebeturime."
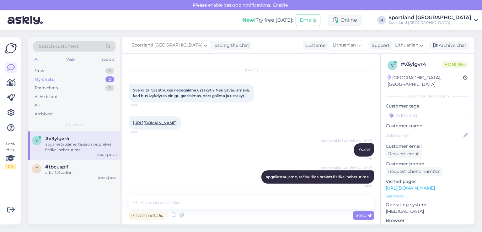
click at [108, 191] on div "v #v3ylgvr4 apgailestaujame, tačiau šios prekės fiziškai nebeturime. [DATE] 16:…" at bounding box center [74, 177] width 92 height 93
